Goal: Information Seeking & Learning: Learn about a topic

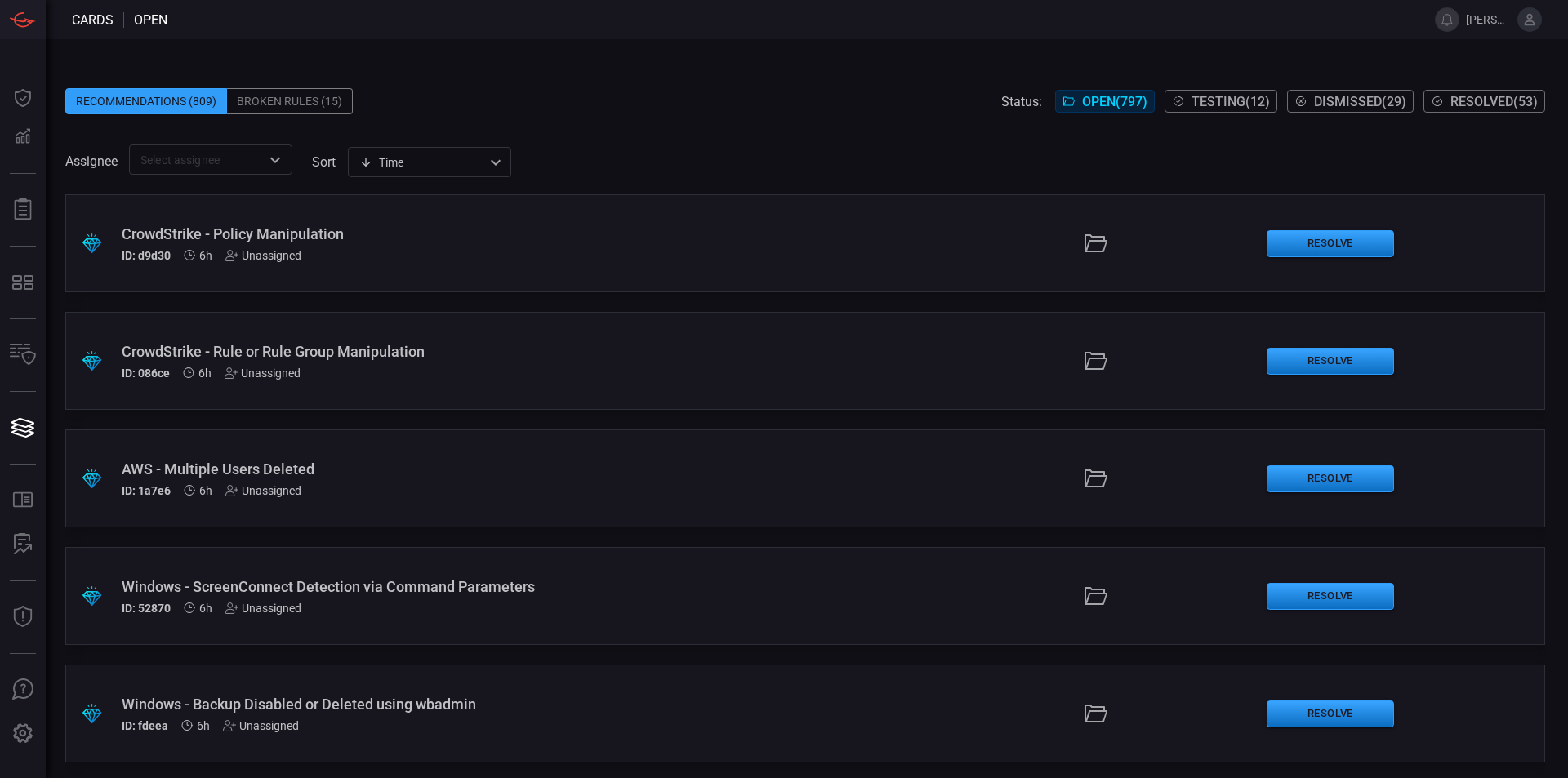
click at [736, 96] on div "Recommendations (809) Broken Rules (15) Status: Open ( 797 ) Testing ( 12 ) Dis…" at bounding box center [805, 100] width 1479 height 26
click at [1330, 102] on span "Dismissed ( 29 )" at bounding box center [1360, 101] width 93 height 15
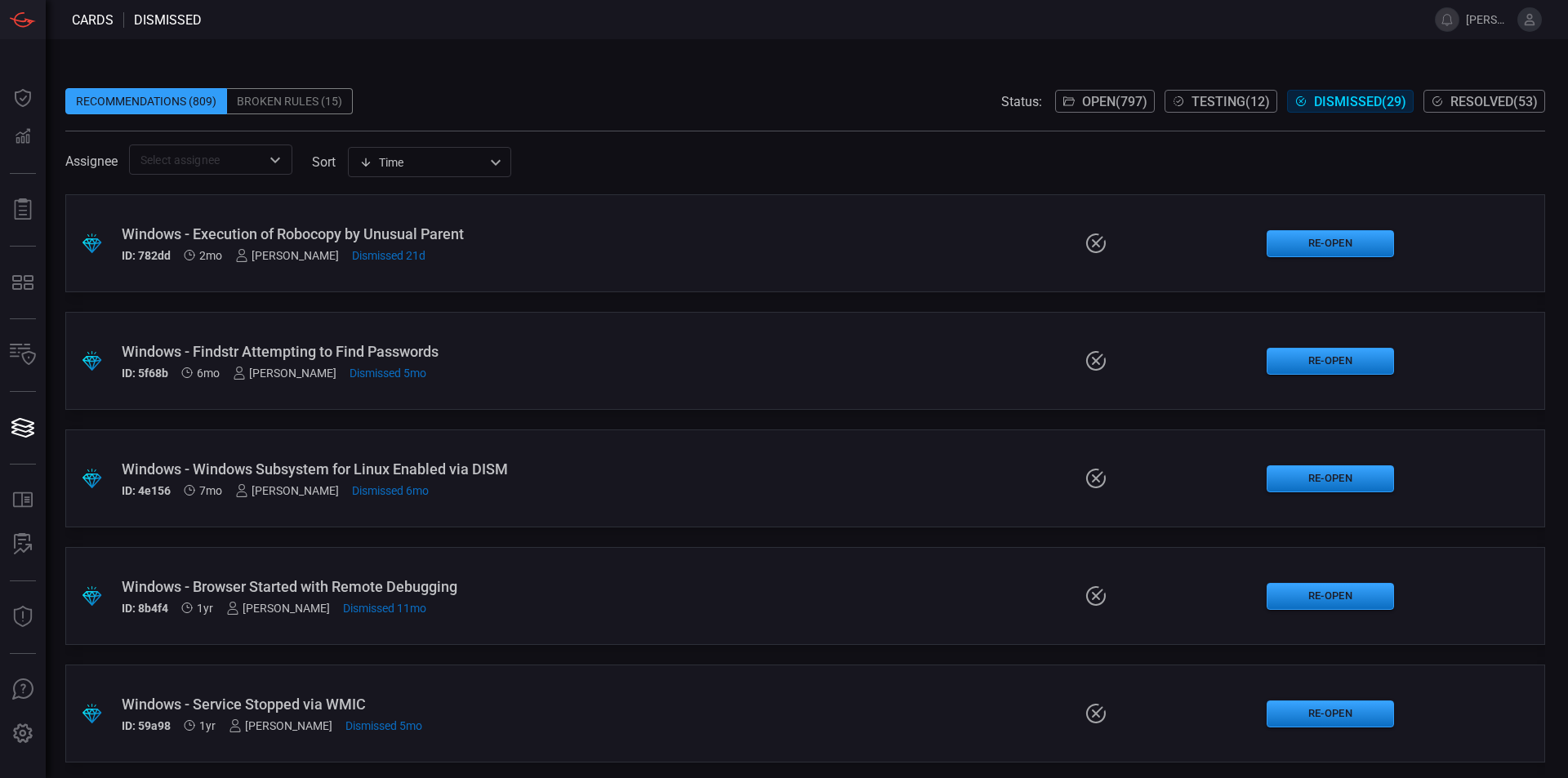
click at [1110, 98] on span "Open ( 797 )" at bounding box center [1114, 101] width 66 height 15
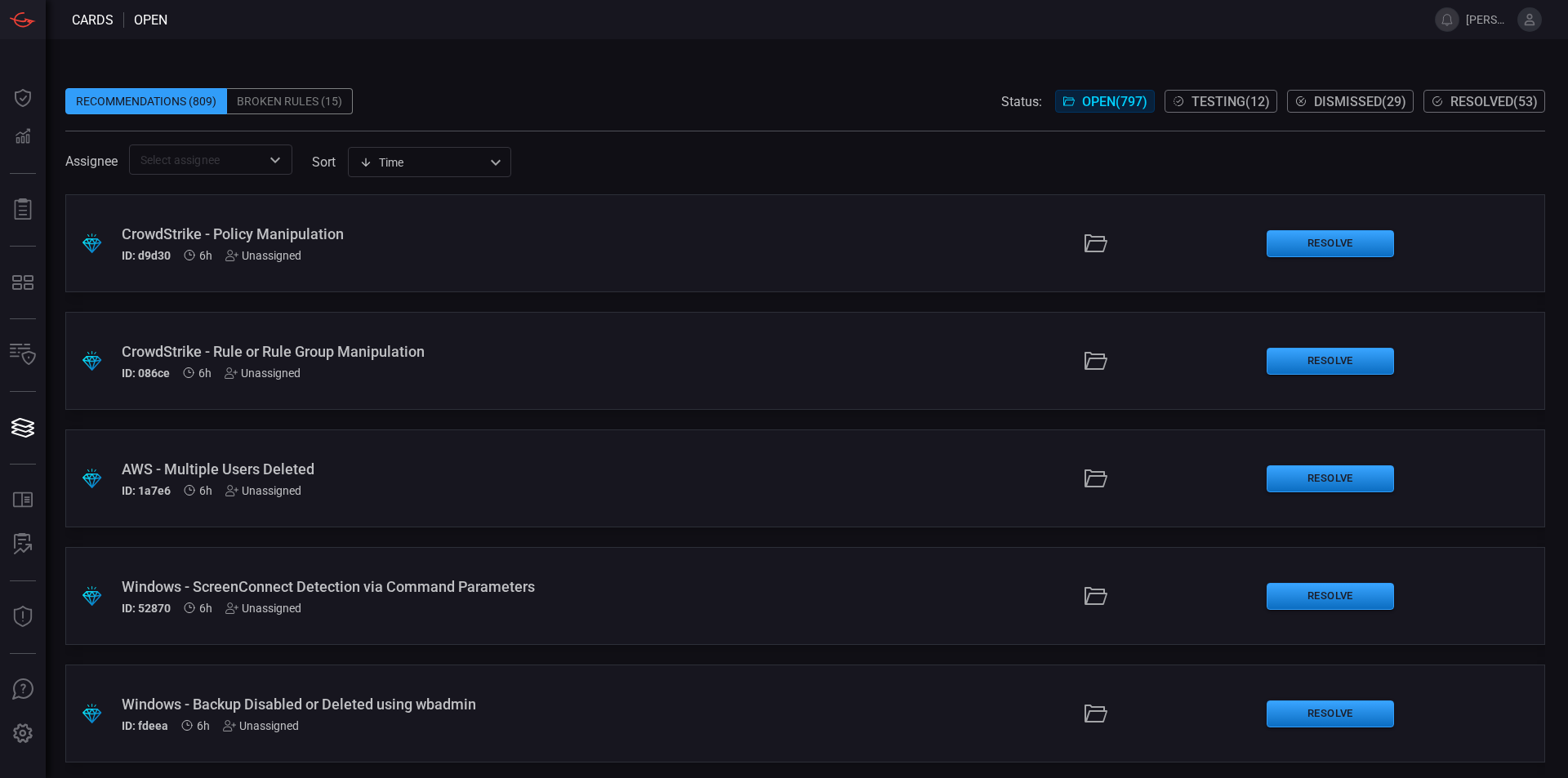
scroll to position [21270, 0]
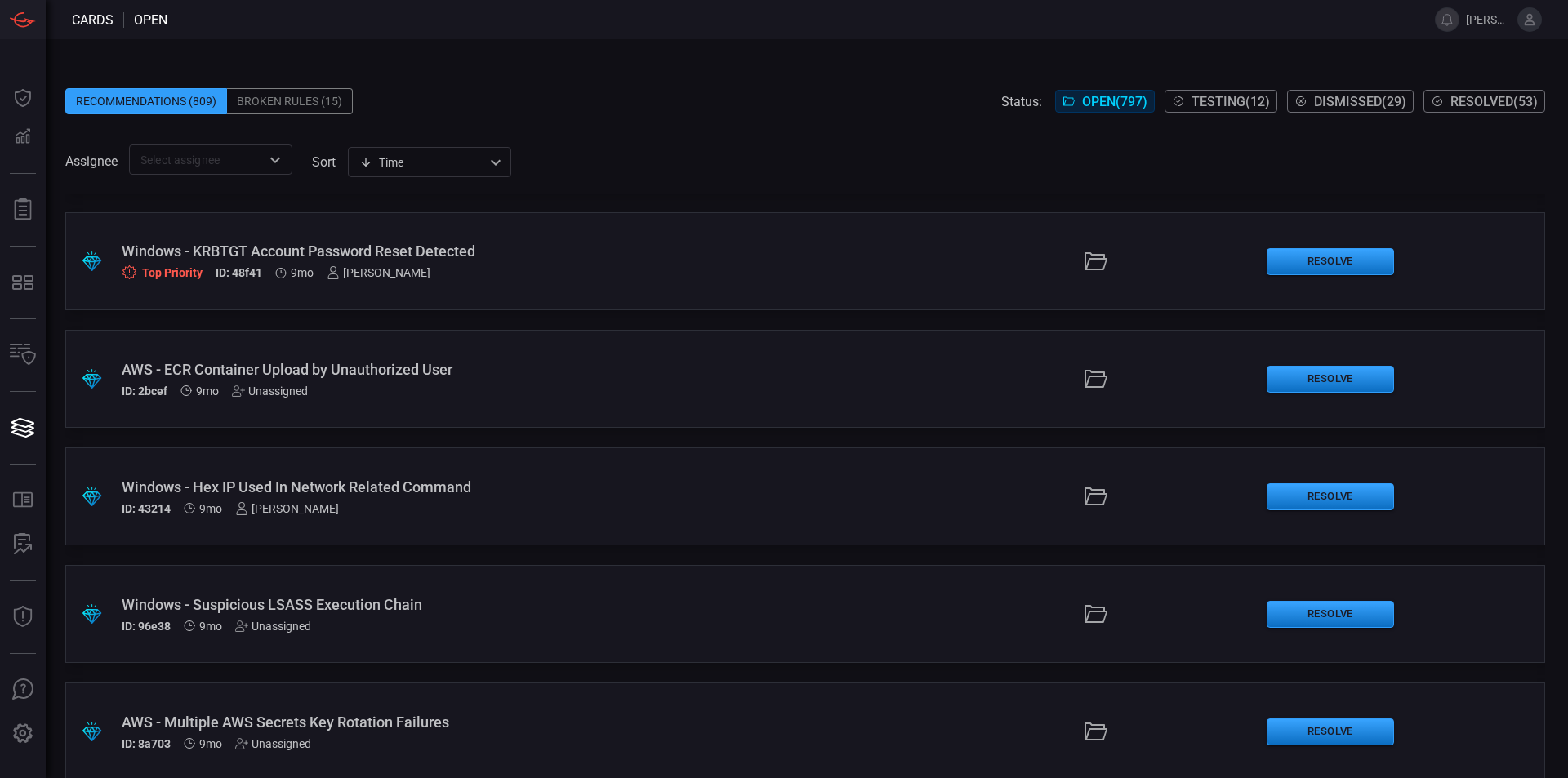
click at [161, 493] on div "Windows - Hex IP Used In Network Related Command" at bounding box center [380, 487] width 518 height 17
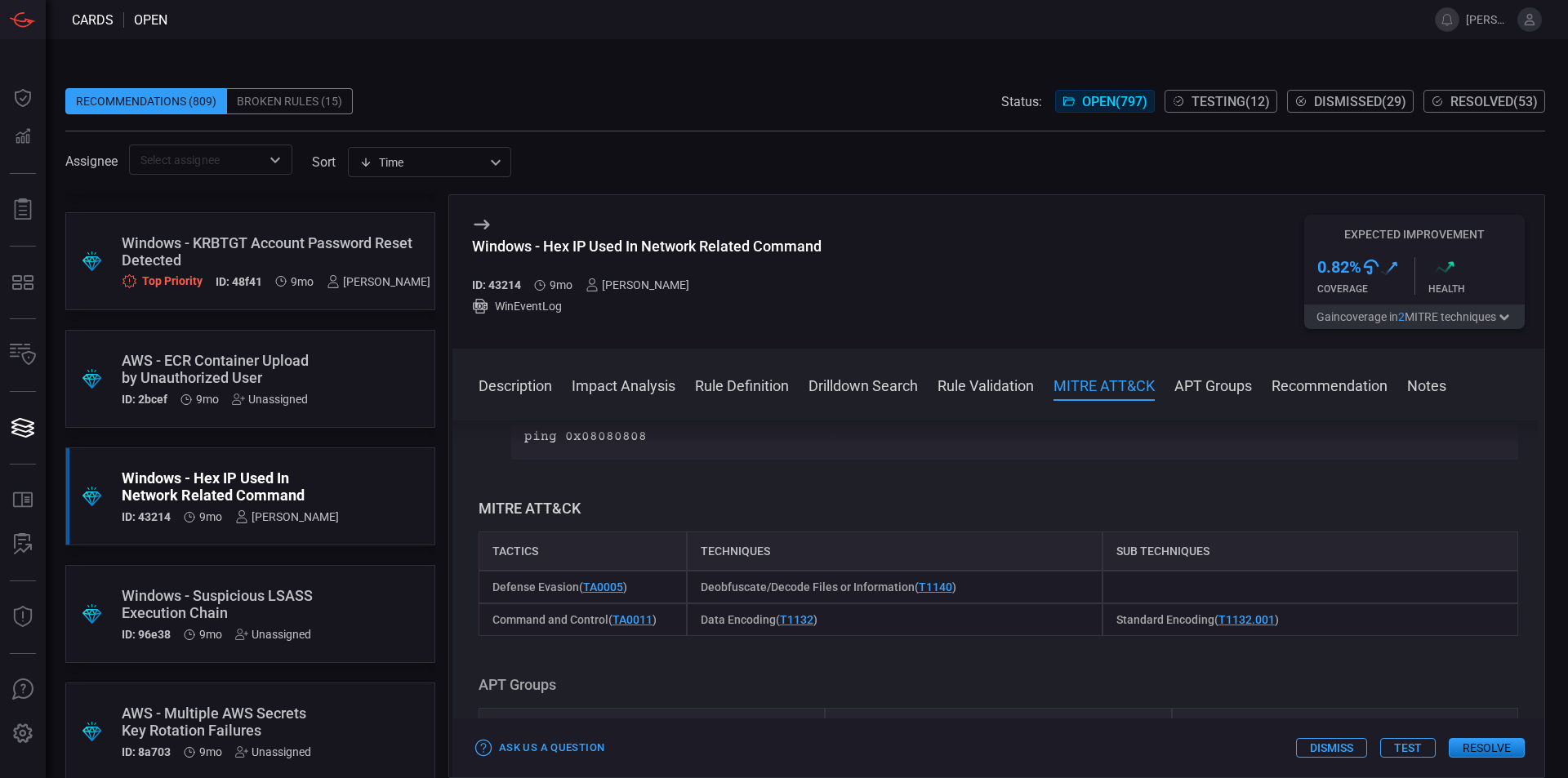
scroll to position [993, 0]
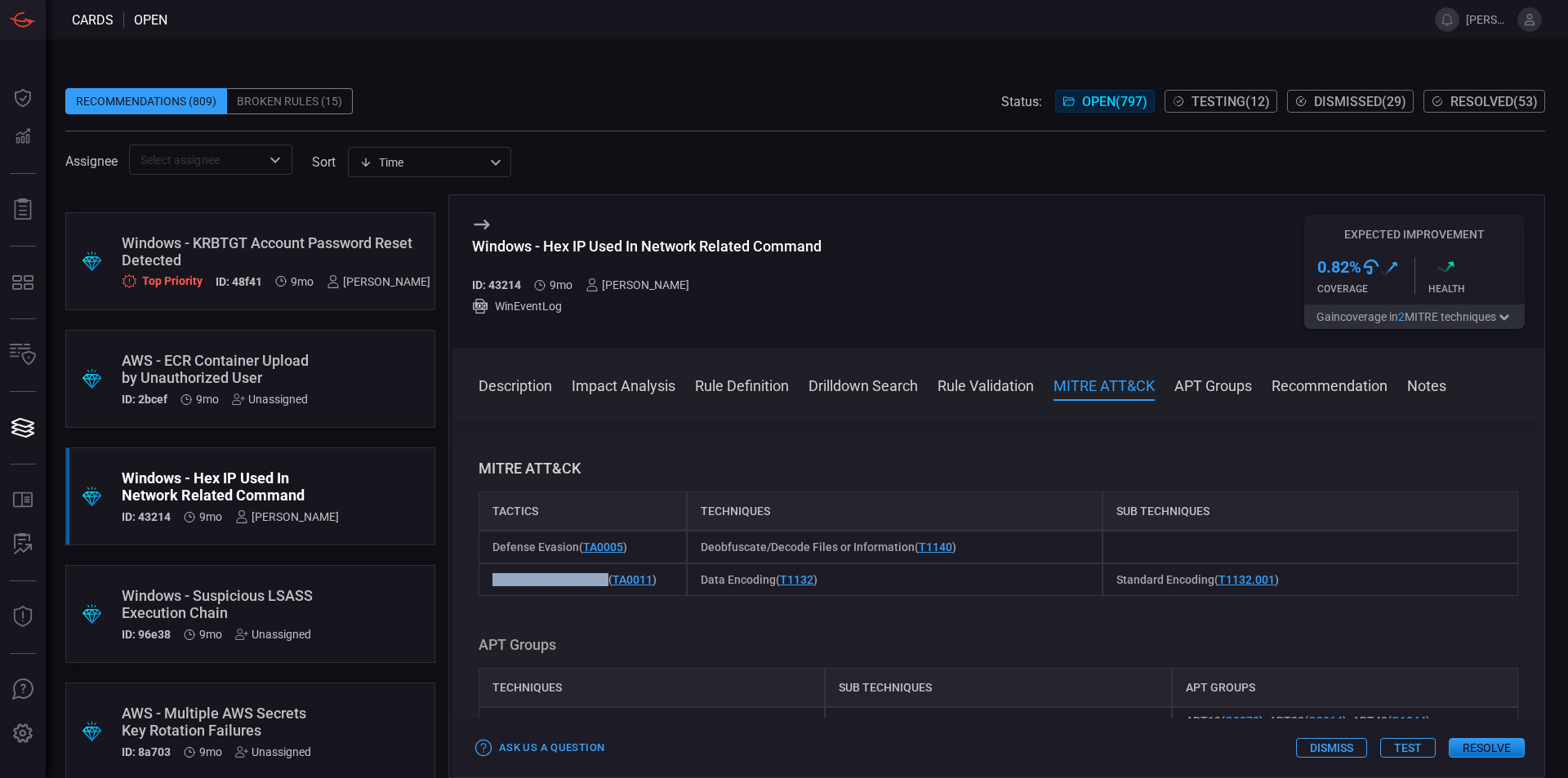
drag, startPoint x: 607, startPoint y: 577, endPoint x: 494, endPoint y: 586, distance: 113.4
click at [494, 586] on span "Command and Control ( TA0011 )" at bounding box center [574, 580] width 164 height 14
copy span "Command and Control"
drag, startPoint x: 697, startPoint y: 549, endPoint x: 912, endPoint y: 555, distance: 215.1
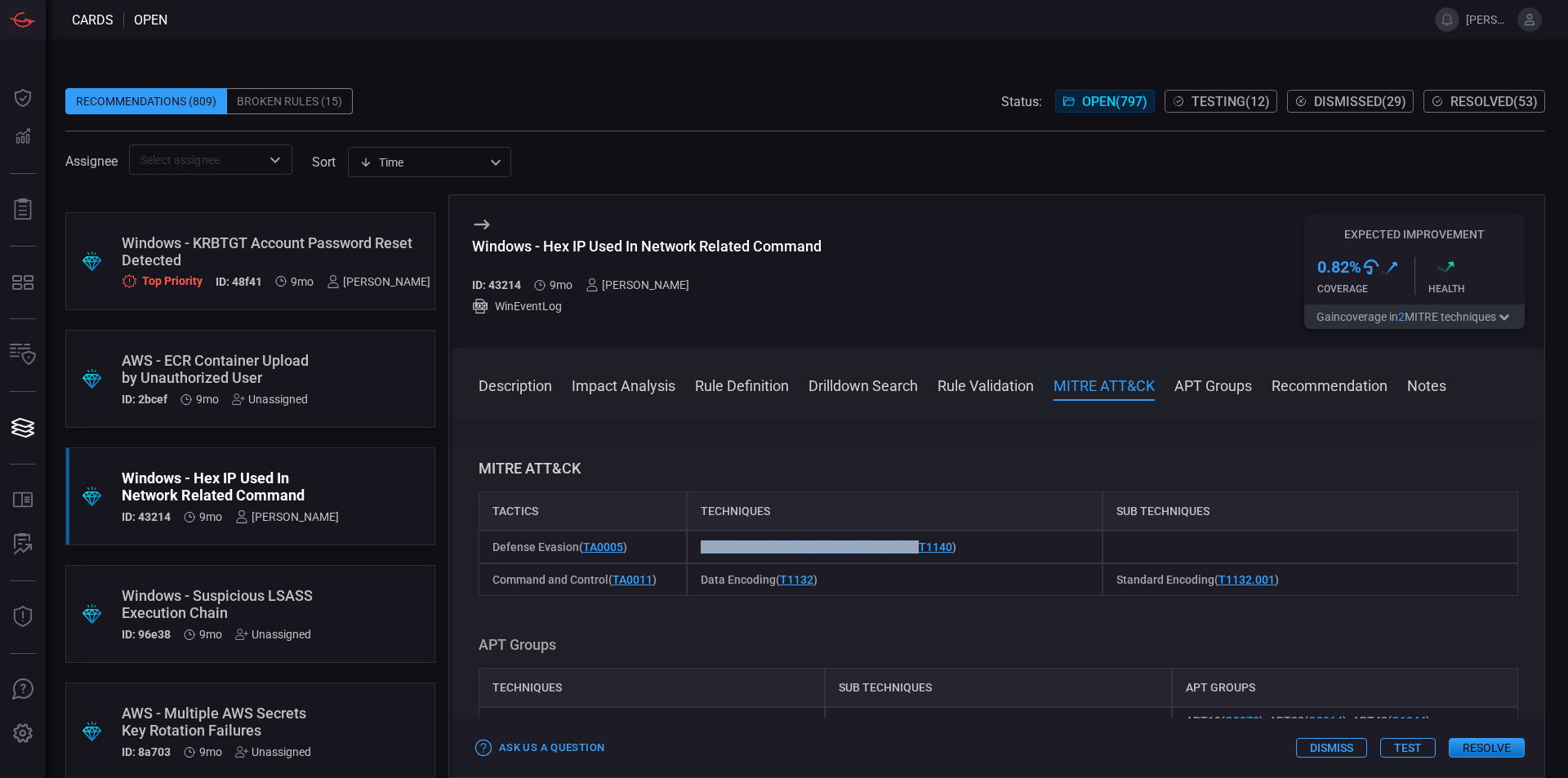
click at [912, 555] on div "Deobfuscate/Decode Files or Information ( T1140 )" at bounding box center [894, 547] width 416 height 33
copy span "Deobfuscate/Decode Files or Information"
drag, startPoint x: 770, startPoint y: 580, endPoint x: 693, endPoint y: 581, distance: 77.0
click at [693, 581] on div "Data Encoding ( T1132 )" at bounding box center [894, 580] width 416 height 33
copy span "Data Encoding"
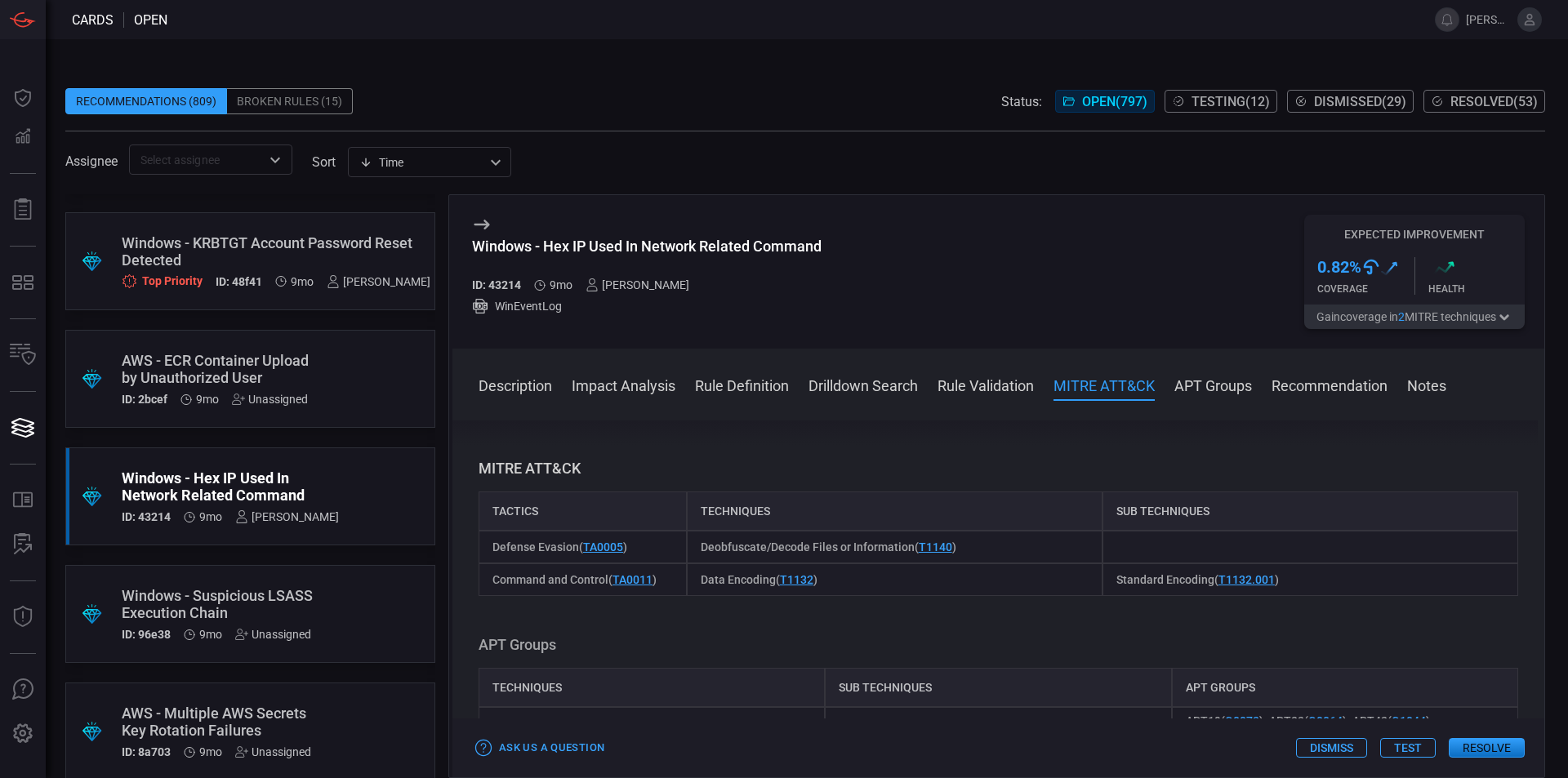
click at [900, 573] on div "Data Encoding ( T1132 )" at bounding box center [894, 580] width 416 height 33
drag, startPoint x: 962, startPoint y: 548, endPoint x: 915, endPoint y: 551, distance: 47.1
click at [915, 551] on div "Deobfuscate/Decode Files or Information ( T1140 )" at bounding box center [894, 547] width 416 height 33
drag, startPoint x: 1107, startPoint y: 581, endPoint x: 1205, endPoint y: 578, distance: 98.0
click at [1205, 578] on div "Standard Encoding ( T1132.001 )" at bounding box center [1309, 580] width 416 height 33
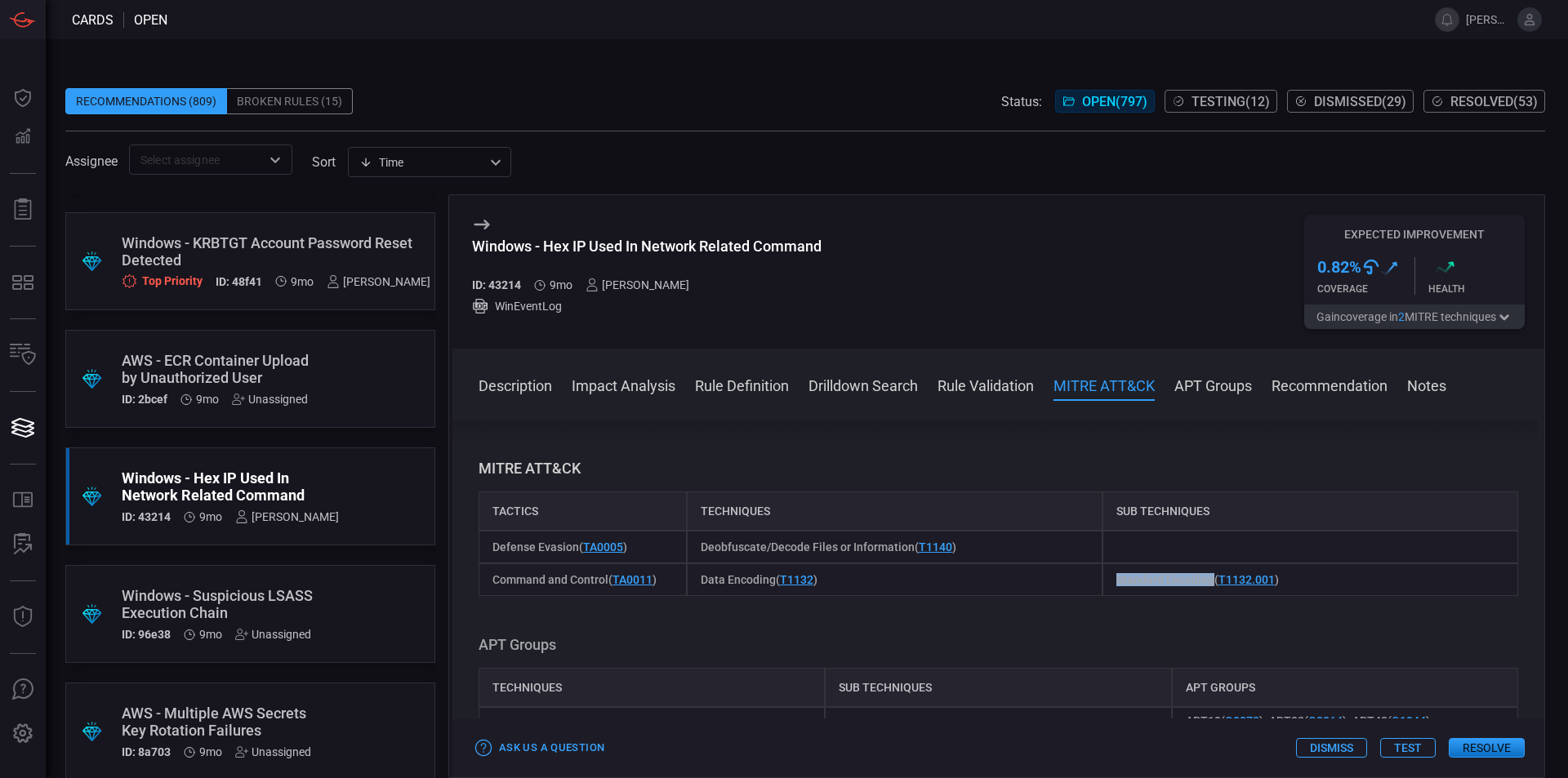
copy span "Standard Encoding"
click at [1343, 597] on div "Standard Encoding ( T1132.001 )" at bounding box center [1309, 580] width 416 height 33
drag, startPoint x: 576, startPoint y: 549, endPoint x: 488, endPoint y: 551, distance: 88.0
click at [488, 551] on div "Defense Evasion ( TA0005 )" at bounding box center [583, 547] width 208 height 33
copy span "Defense Evasion"
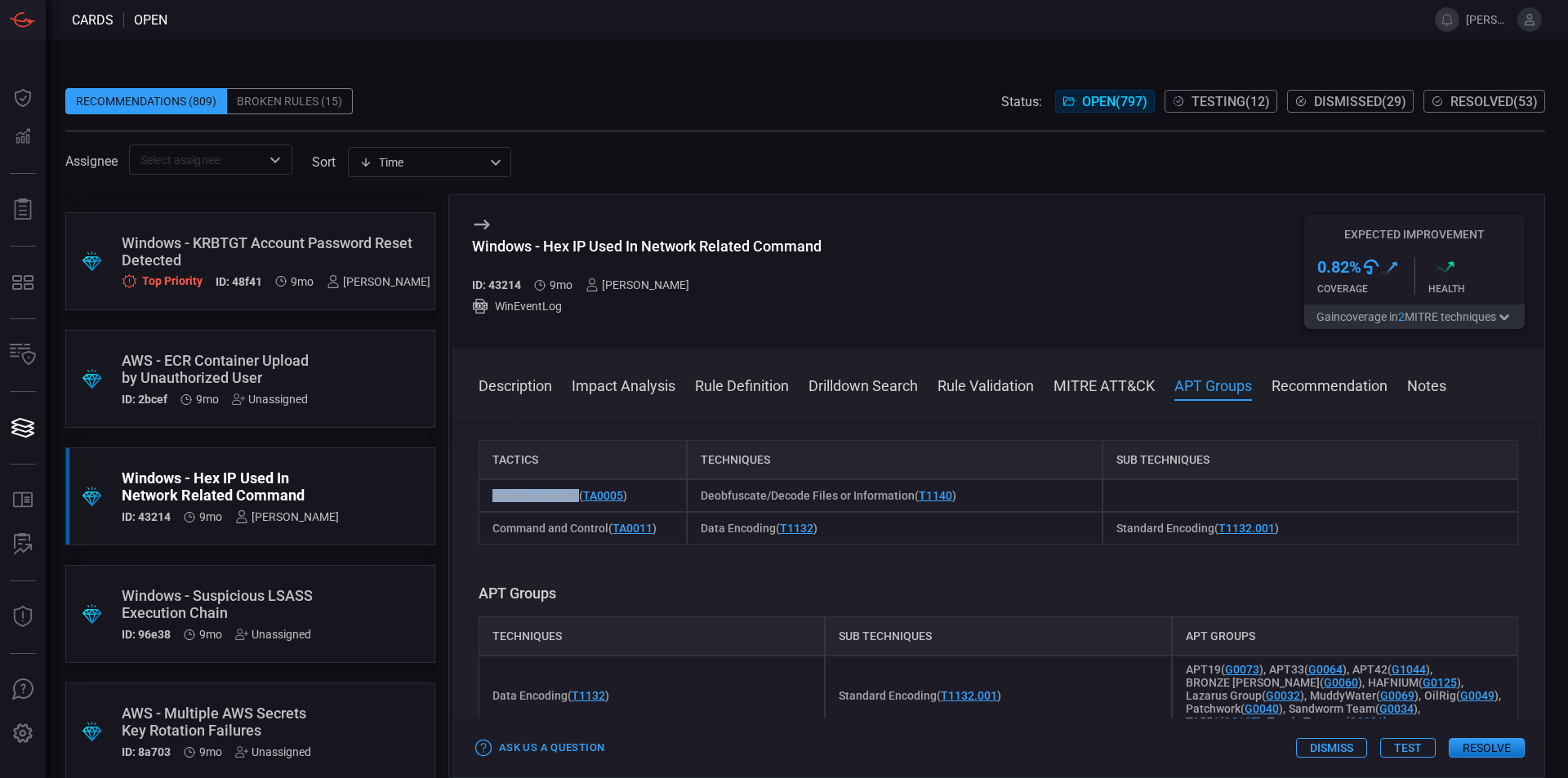
scroll to position [1016, 0]
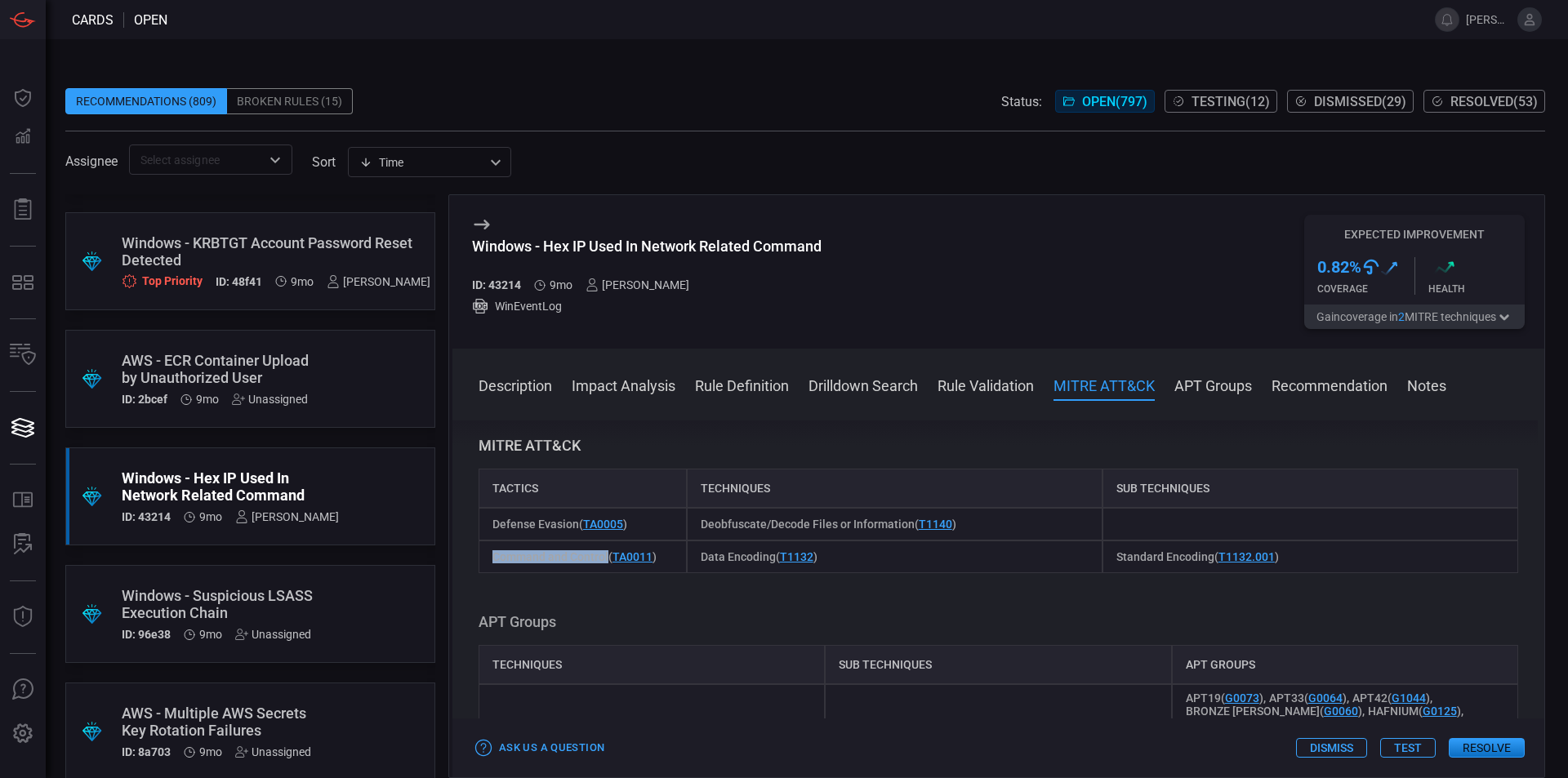
drag, startPoint x: 607, startPoint y: 560, endPoint x: 492, endPoint y: 558, distance: 115.0
click at [492, 558] on span "Command and Control ( TA0011 )" at bounding box center [574, 557] width 164 height 14
copy span "Command and Control"
click at [267, 106] on div "Broken Rules (15)" at bounding box center [289, 100] width 125 height 26
